Goal: Transaction & Acquisition: Purchase product/service

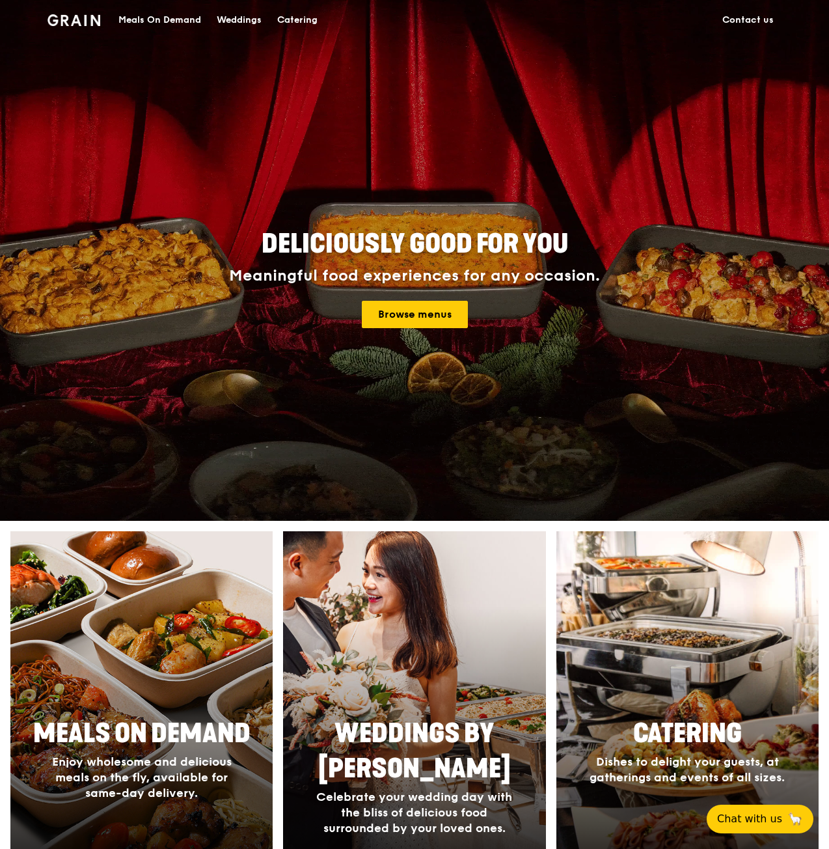
click at [169, 24] on div "Meals On Demand" at bounding box center [159, 20] width 83 height 39
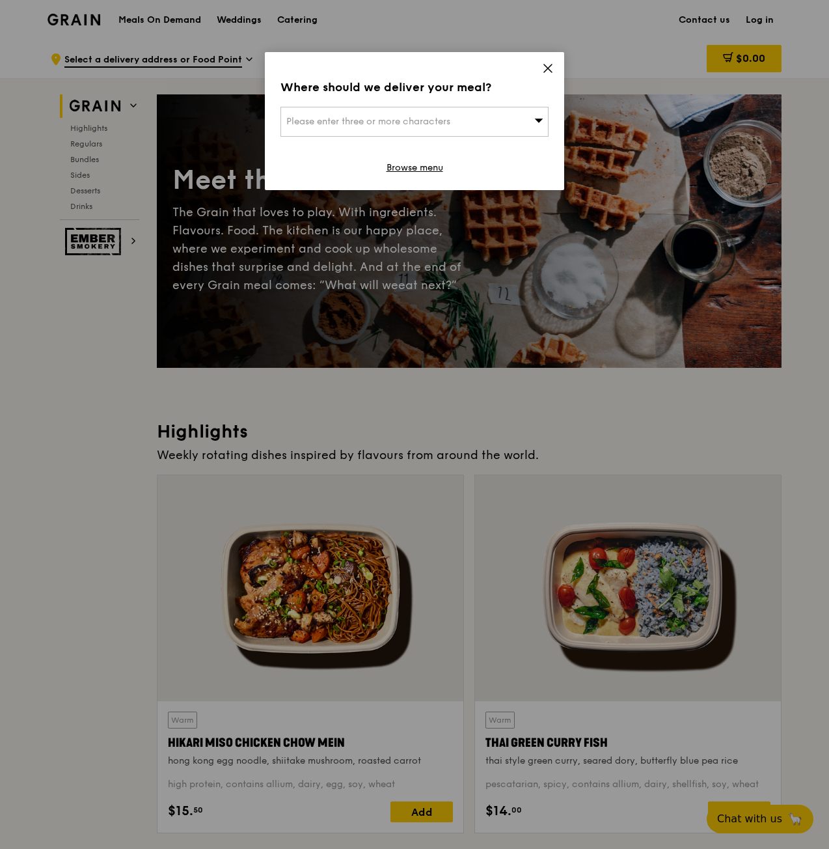
click at [441, 107] on div "Please enter three or more characters" at bounding box center [415, 122] width 268 height 30
type input "singapore academy of law"
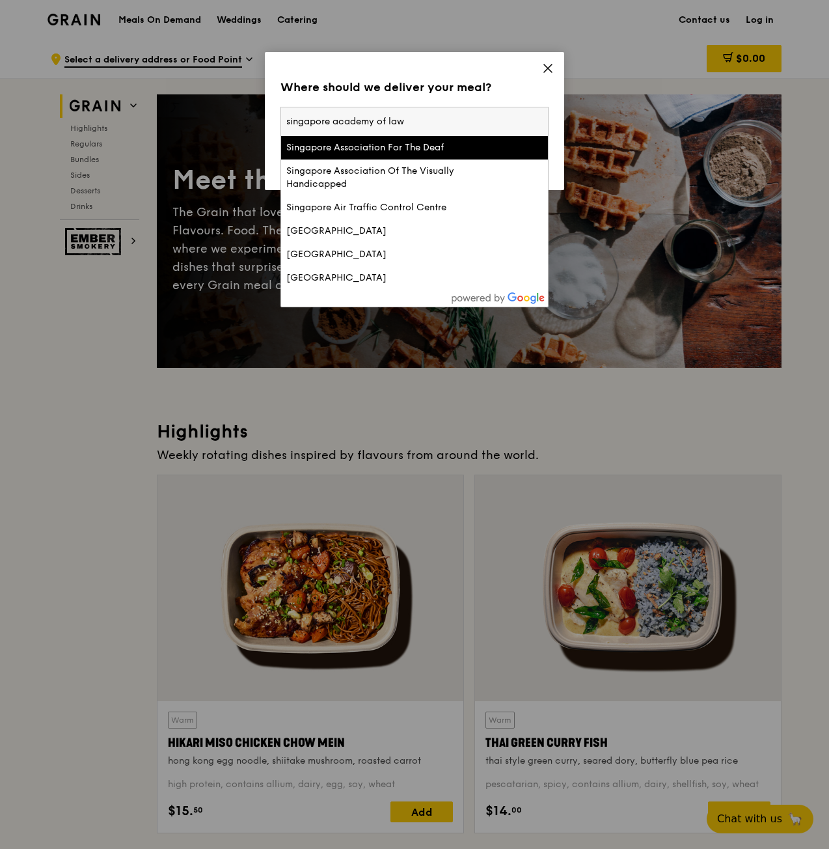
drag, startPoint x: 442, startPoint y: 120, endPoint x: 258, endPoint y: 120, distance: 183.6
click at [258, 120] on div "Where should we deliver your meal? Please enter three or more characters singap…" at bounding box center [414, 424] width 829 height 849
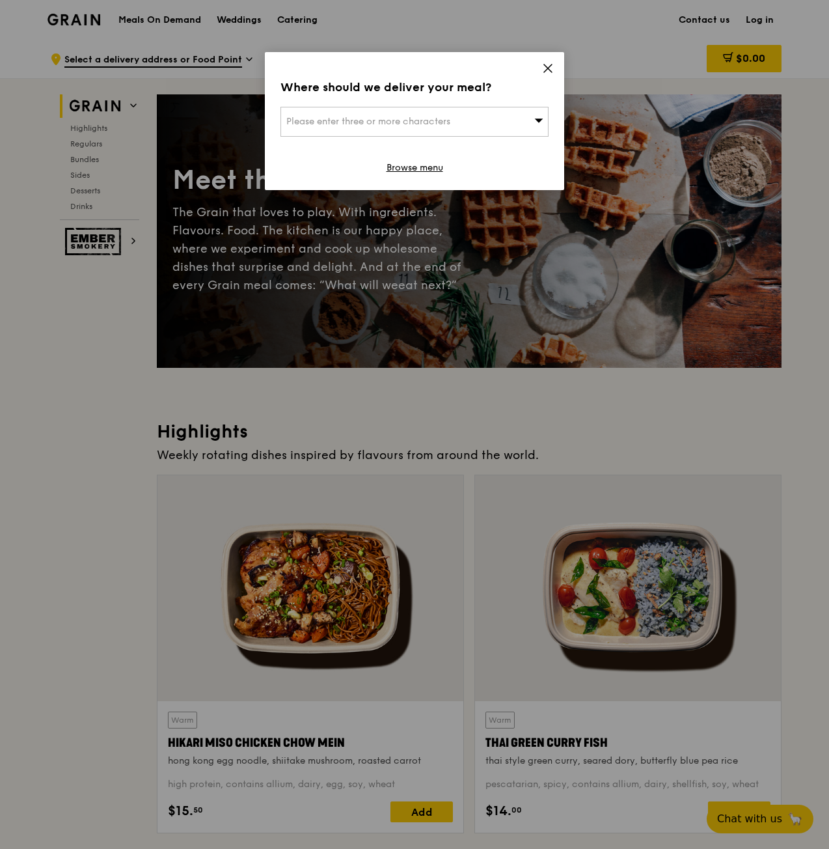
click at [419, 118] on span "Please enter three or more characters" at bounding box center [368, 121] width 164 height 11
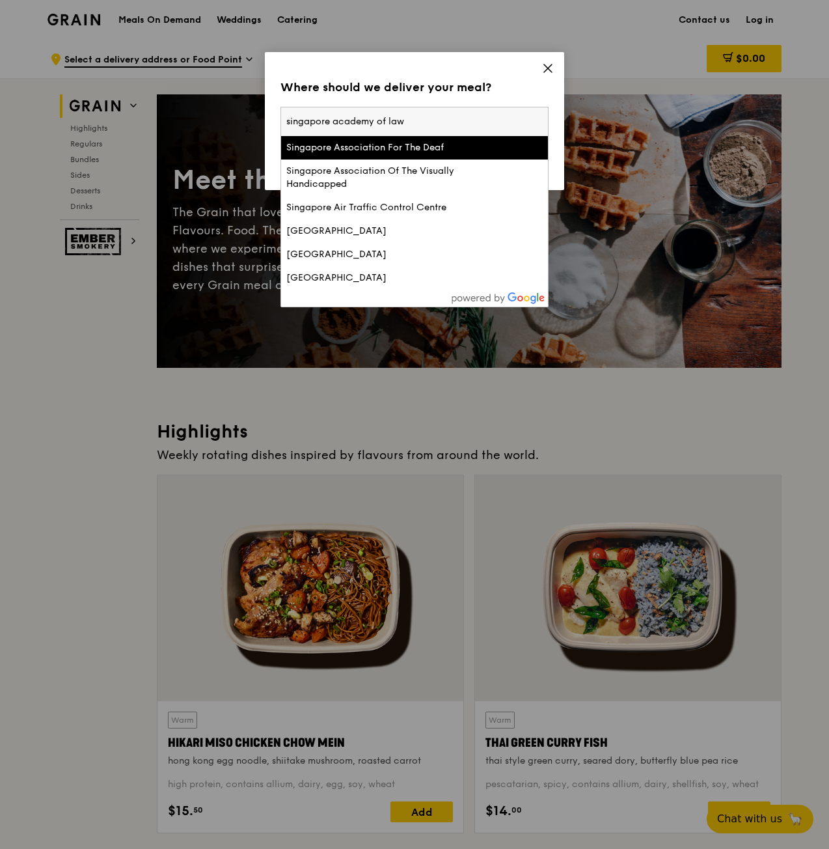
drag, startPoint x: 419, startPoint y: 118, endPoint x: 189, endPoint y: 113, distance: 230.6
click at [189, 113] on div "Where should we deliver your meal? Please enter three or more characters singap…" at bounding box center [414, 424] width 829 height 849
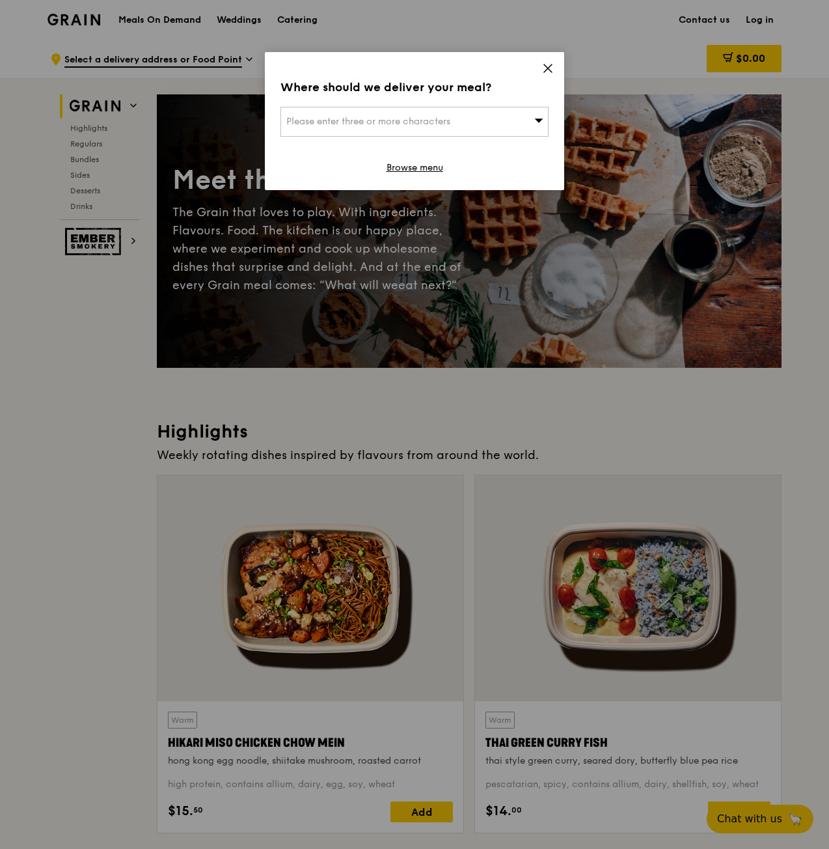
click at [333, 129] on div "Please enter three or more characters" at bounding box center [415, 122] width 268 height 30
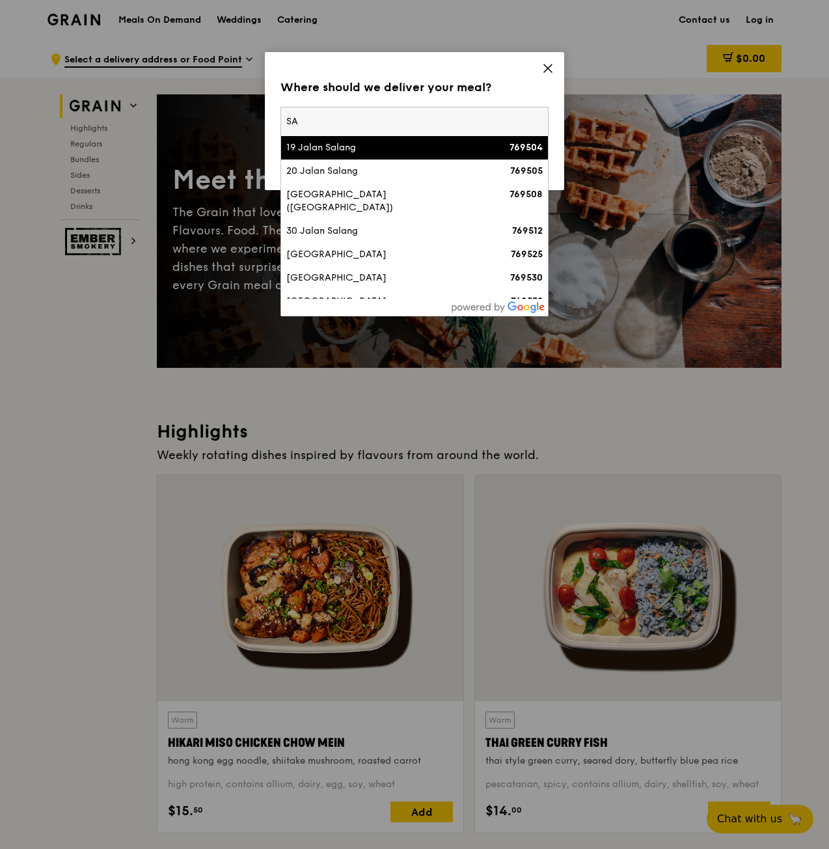
type input "S"
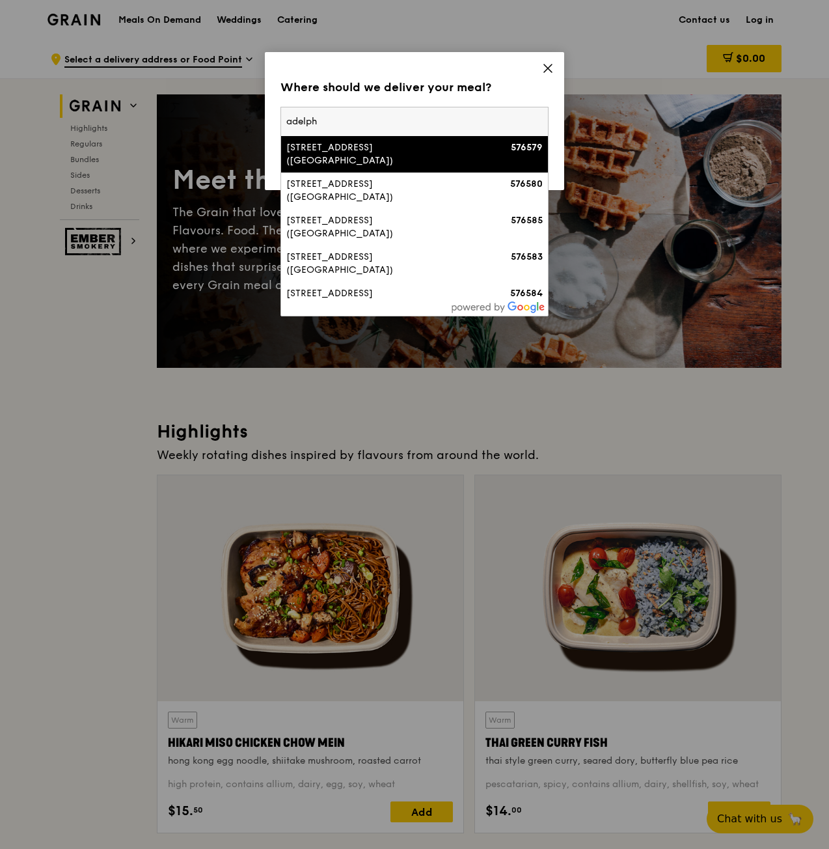
type input "adelphi"
drag, startPoint x: 356, startPoint y: 117, endPoint x: 190, endPoint y: 102, distance: 166.7
click at [190, 102] on div "Where should we deliver your meal? Please enter three or more characters [GEOGR…" at bounding box center [414, 424] width 829 height 849
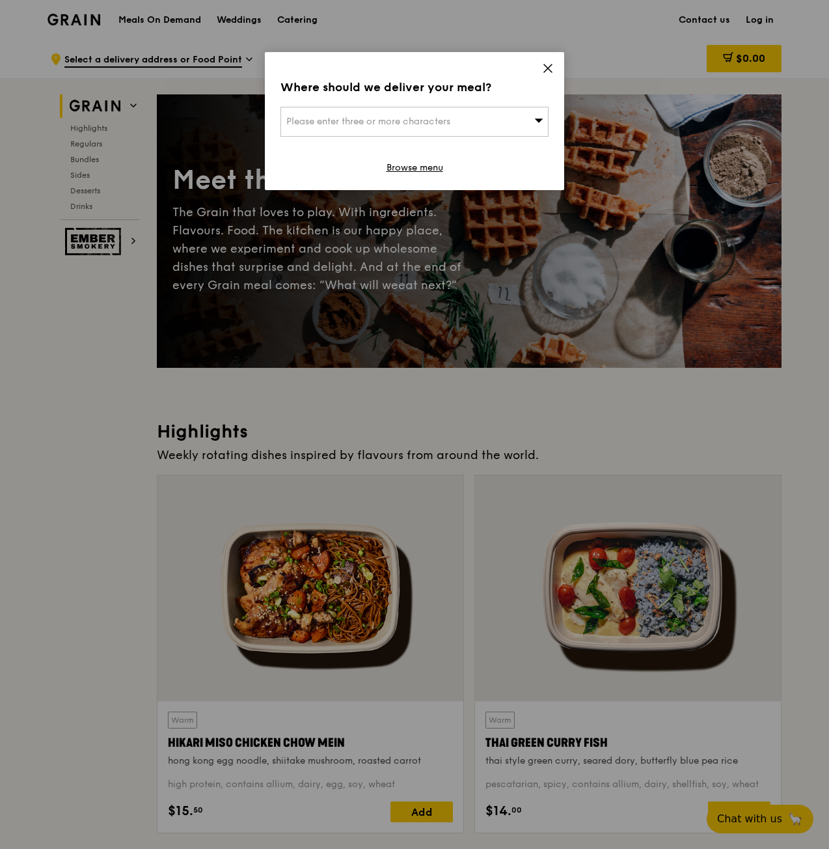
click at [328, 128] on div "Please enter three or more characters" at bounding box center [415, 122] width 268 height 30
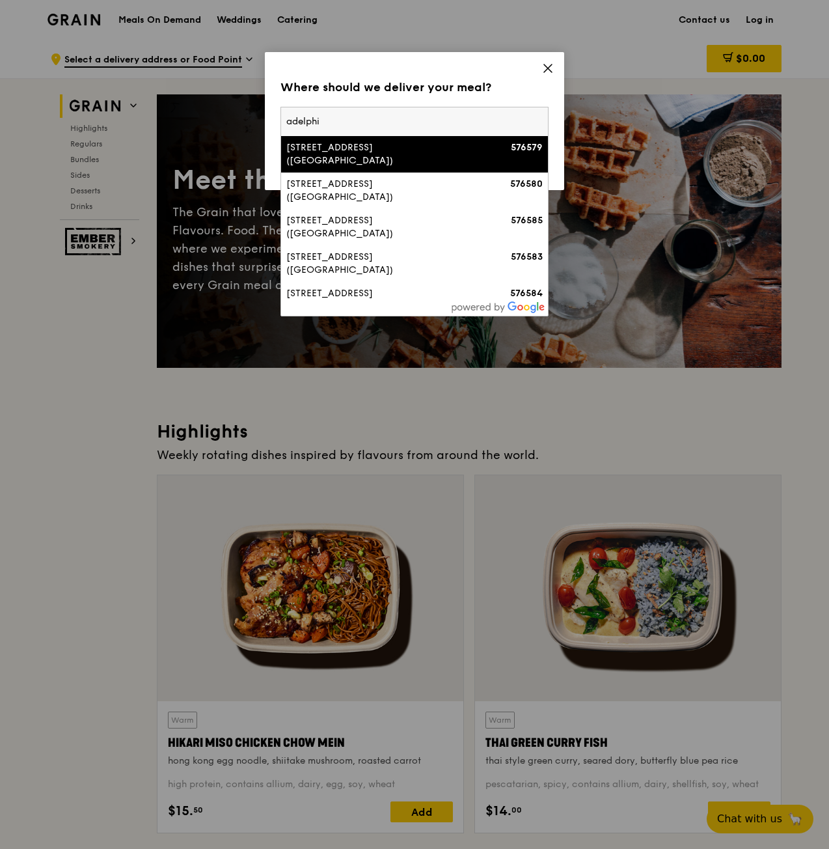
drag, startPoint x: 354, startPoint y: 121, endPoint x: 268, endPoint y: 127, distance: 85.5
click at [268, 127] on div "Where should we deliver your meal? Please enter three or more characters [GEOGR…" at bounding box center [414, 121] width 299 height 138
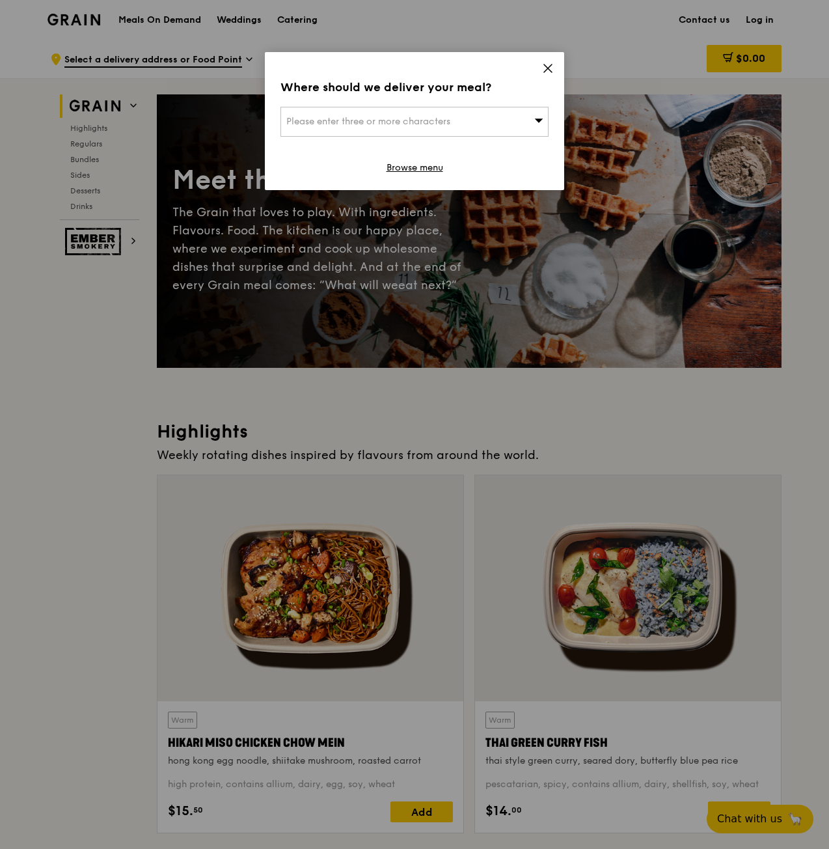
click at [342, 130] on div "Please enter three or more characters" at bounding box center [415, 122] width 268 height 30
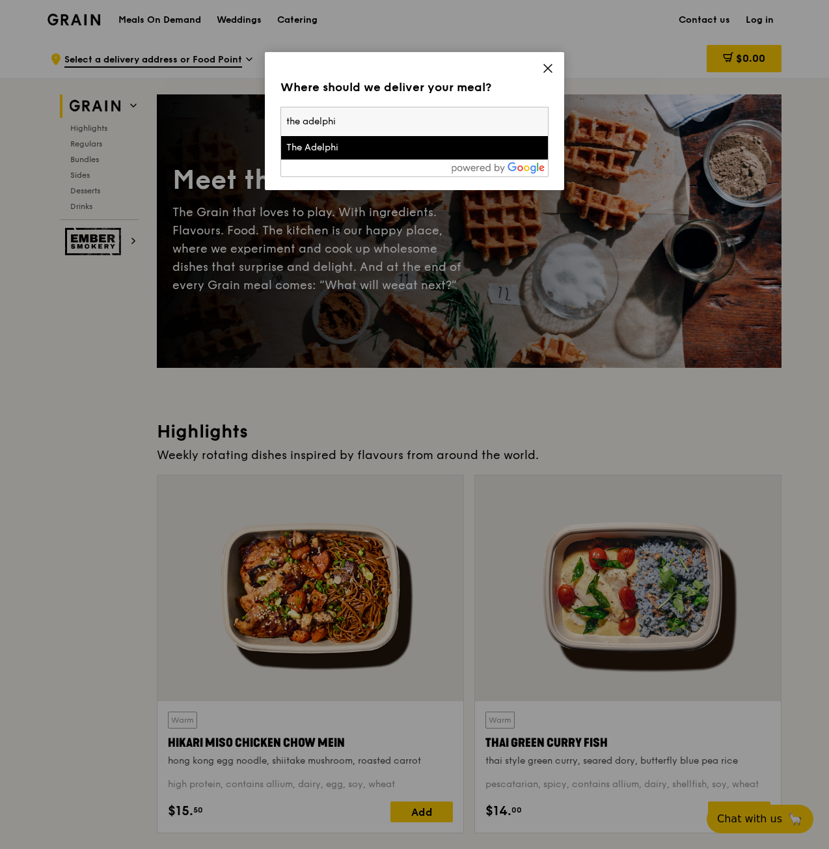
type input "the adelphi"
click at [391, 151] on div "The Adelphi" at bounding box center [382, 147] width 193 height 13
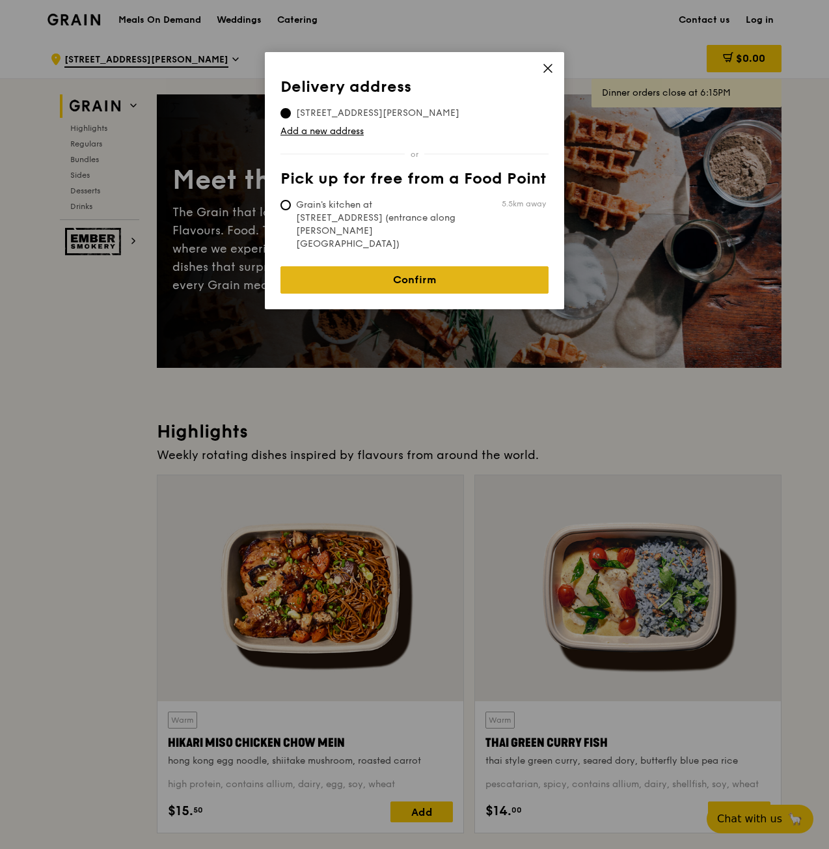
click at [469, 266] on link "Confirm" at bounding box center [415, 279] width 268 height 27
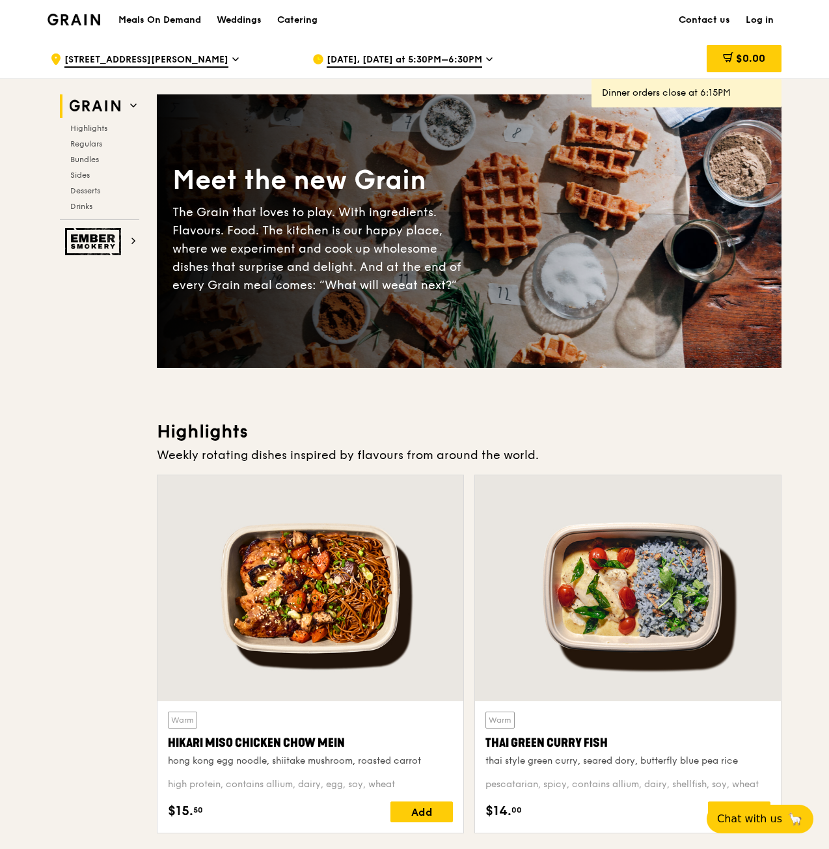
click at [479, 54] on div "[DATE], [DATE] at 5:30PM–6:30PM" at bounding box center [434, 59] width 242 height 39
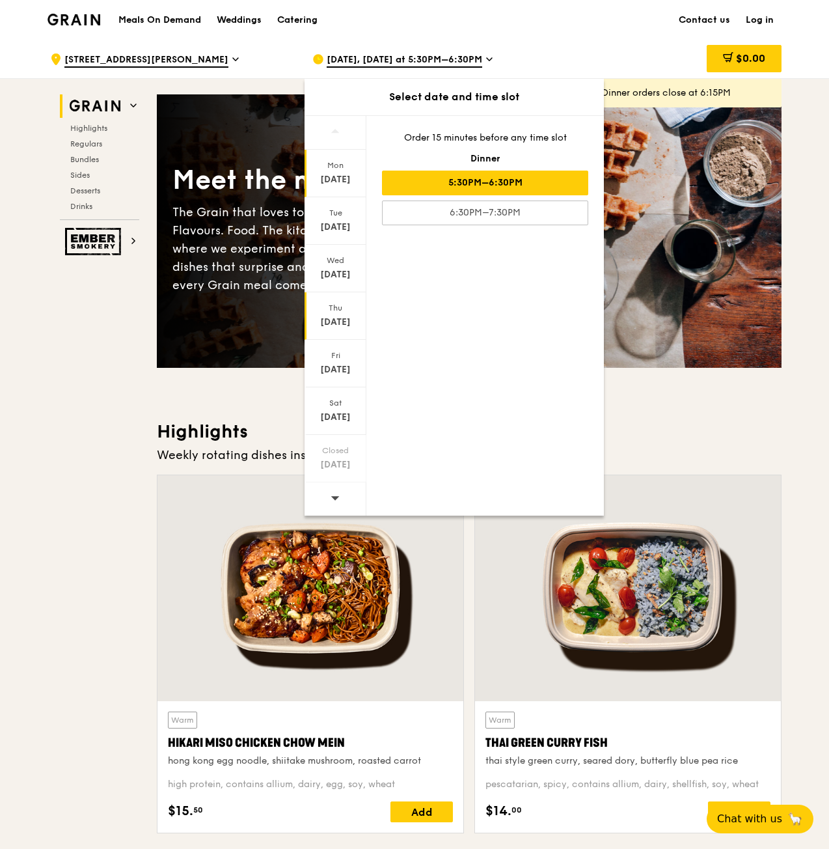
click at [335, 314] on div "[DATE]" at bounding box center [336, 316] width 62 height 48
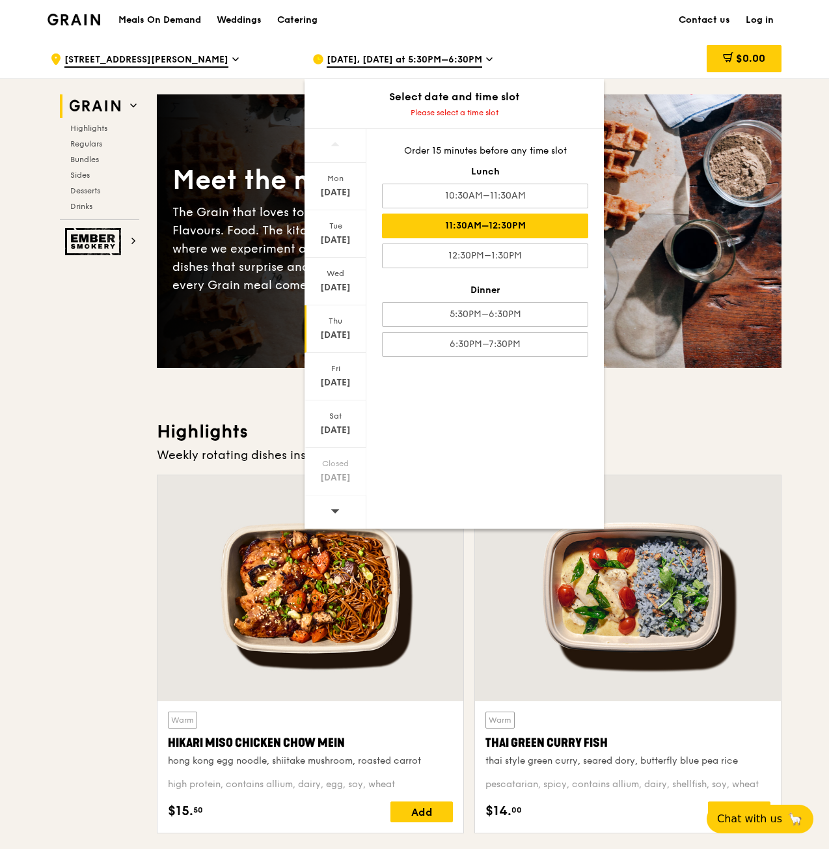
click at [527, 225] on div "11:30AM–12:30PM" at bounding box center [485, 226] width 206 height 25
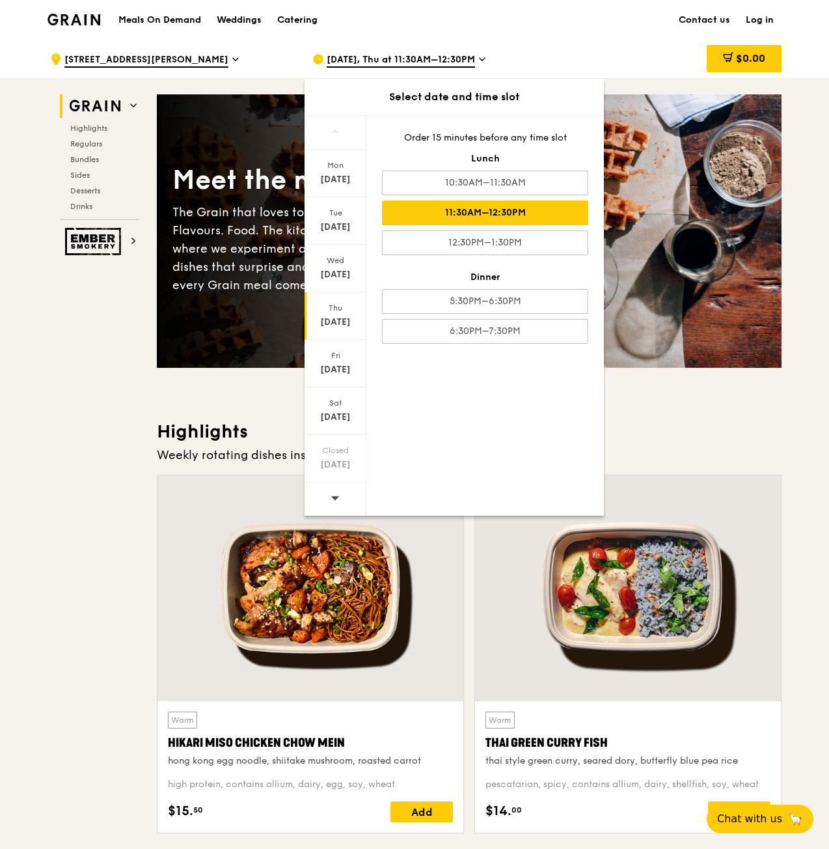
click at [583, 55] on div "$0.00" at bounding box center [677, 59] width 210 height 39
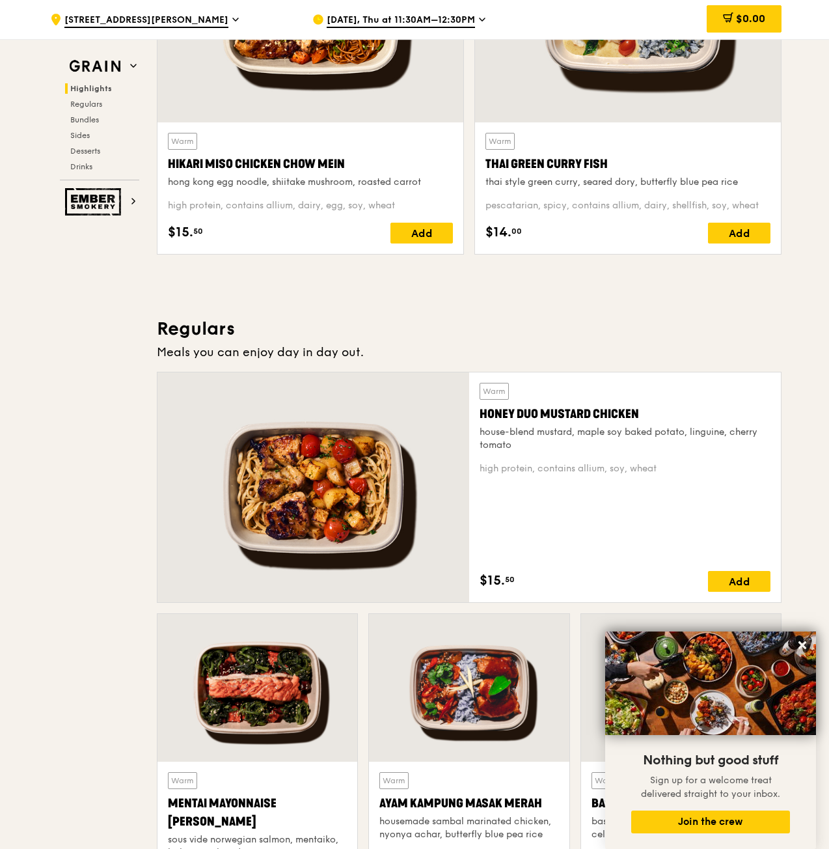
scroll to position [781, 0]
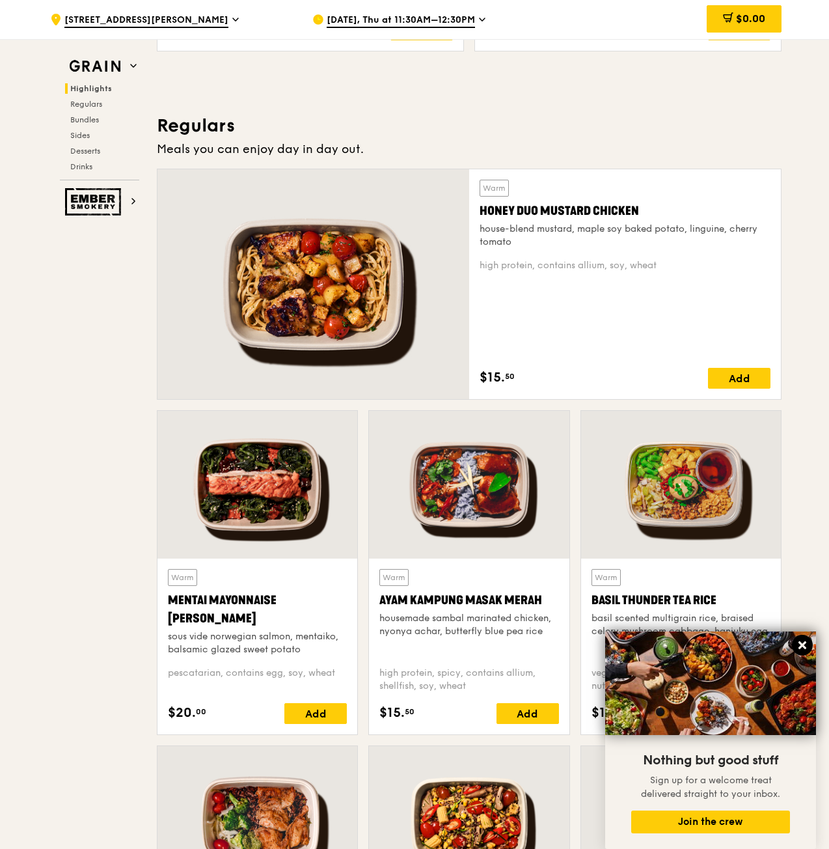
click at [803, 641] on icon at bounding box center [803, 645] width 12 height 12
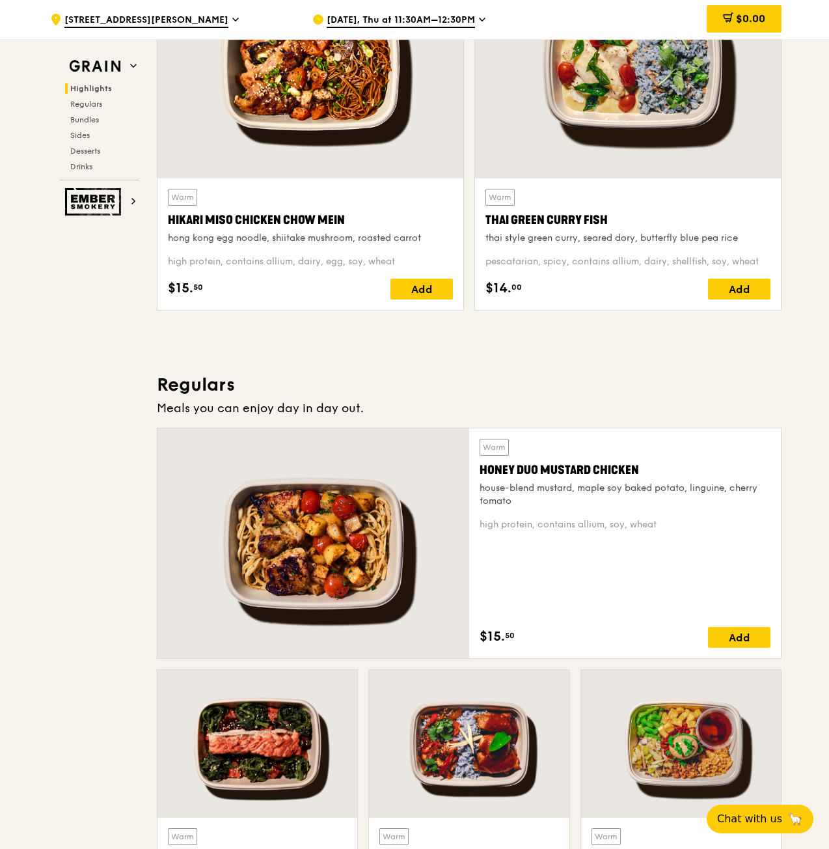
scroll to position [521, 0]
